Goal: Navigation & Orientation: Find specific page/section

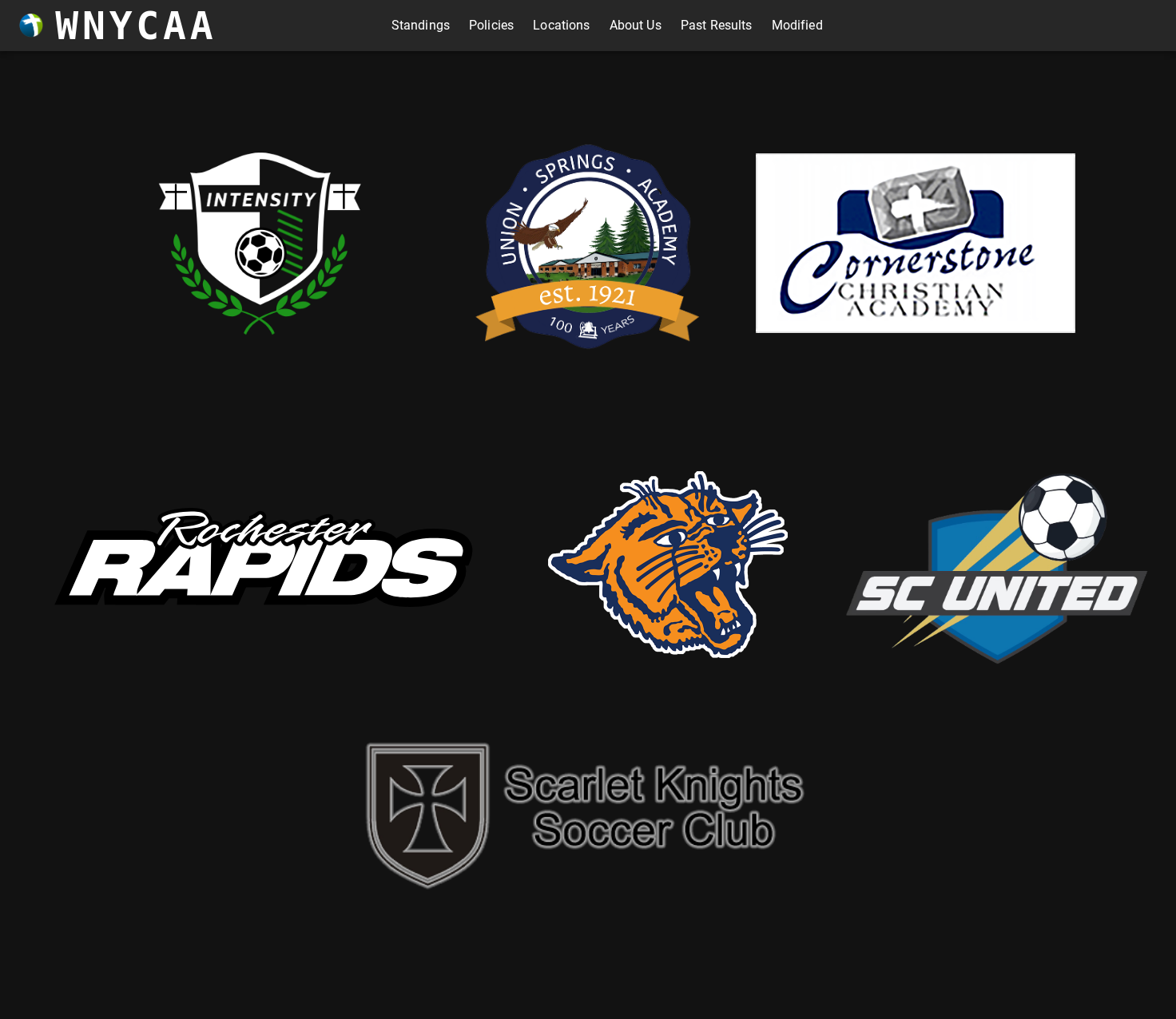
click at [430, 24] on link "Standings" at bounding box center [421, 26] width 58 height 26
click at [1001, 564] on img at bounding box center [995, 564] width 320 height 218
click at [1006, 560] on img at bounding box center [995, 564] width 320 height 218
click at [537, 20] on link "Locations" at bounding box center [561, 26] width 57 height 26
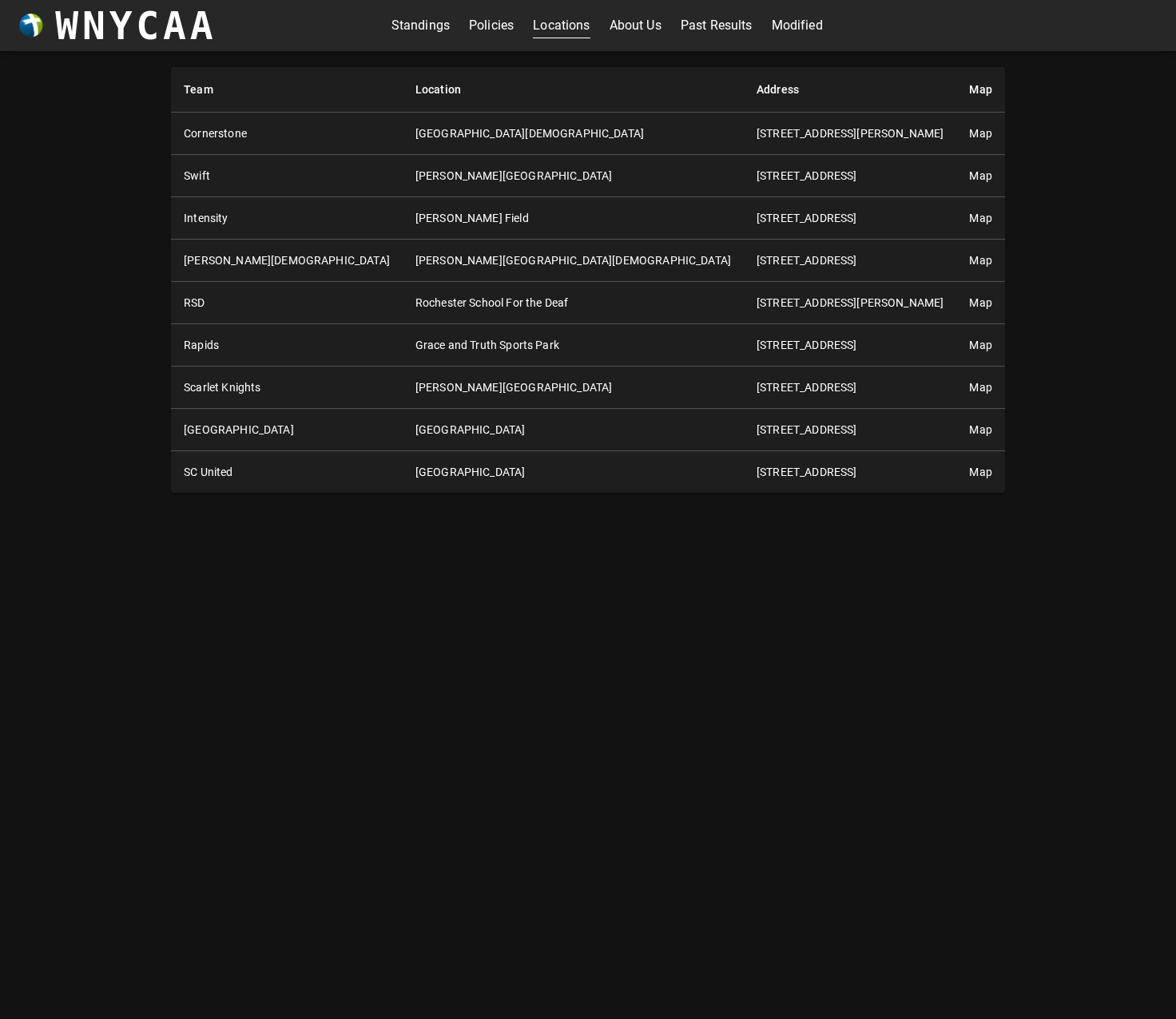
click at [969, 469] on link "Map" at bounding box center [980, 472] width 22 height 13
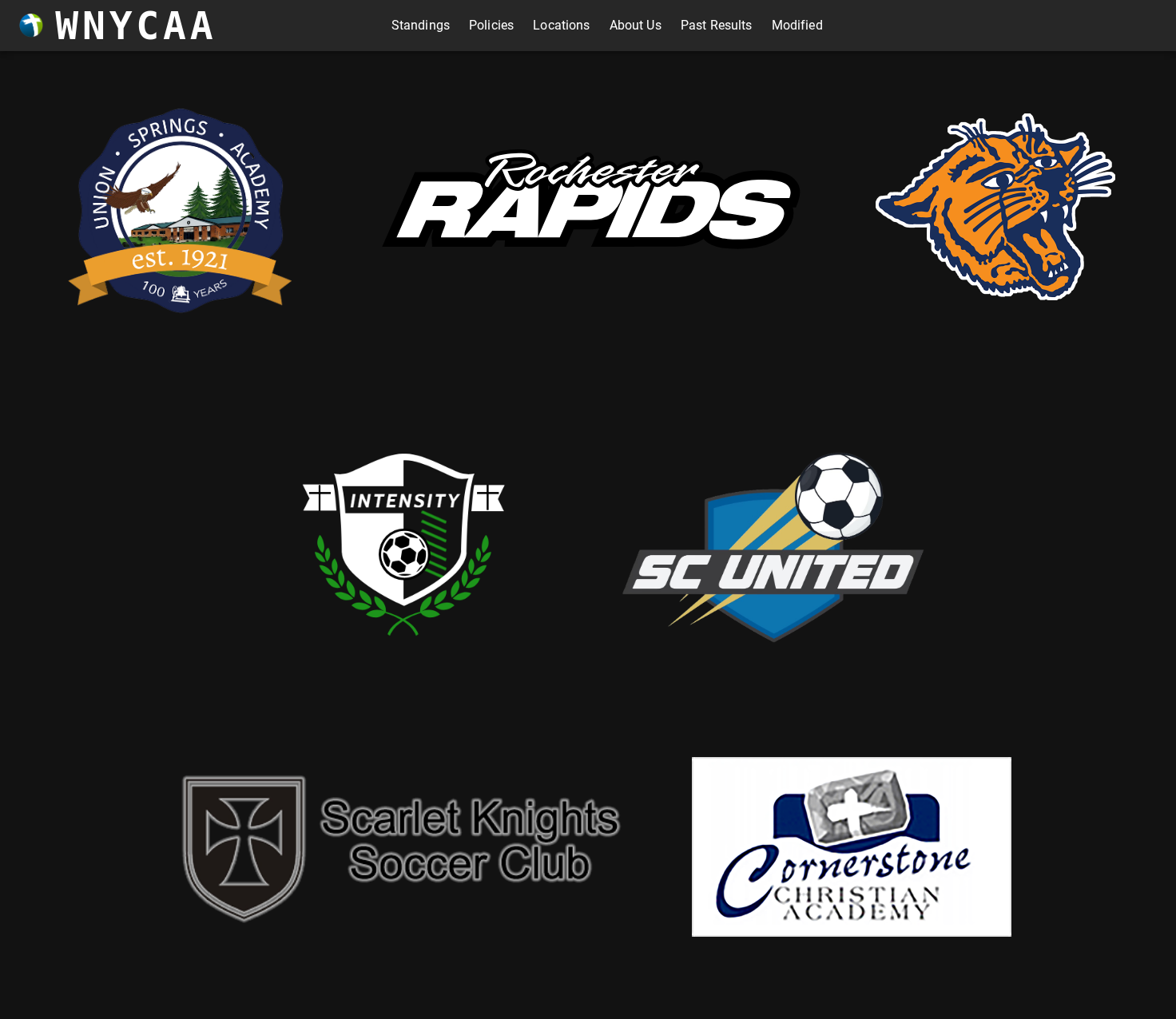
click at [425, 24] on link "Standings" at bounding box center [421, 26] width 58 height 26
